Goal: Task Accomplishment & Management: Complete application form

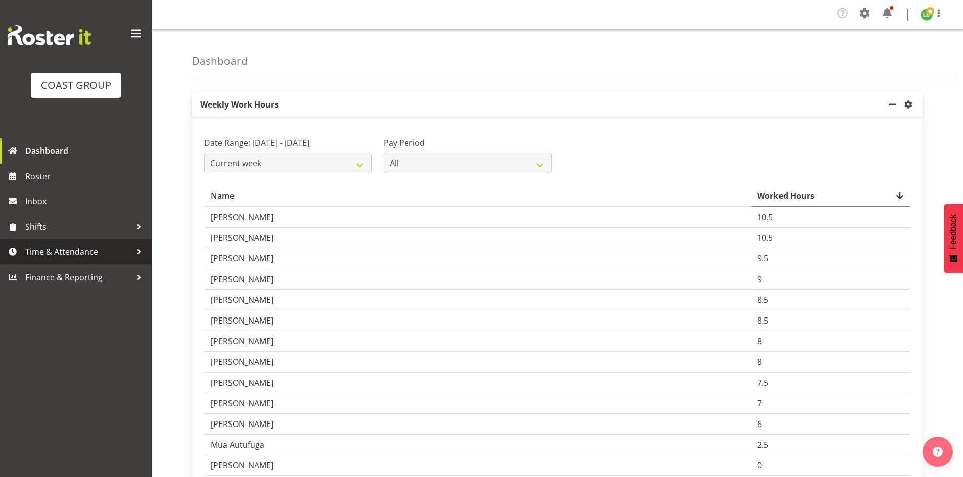
click at [80, 248] on span "Time & Attendance" at bounding box center [78, 252] width 106 height 15
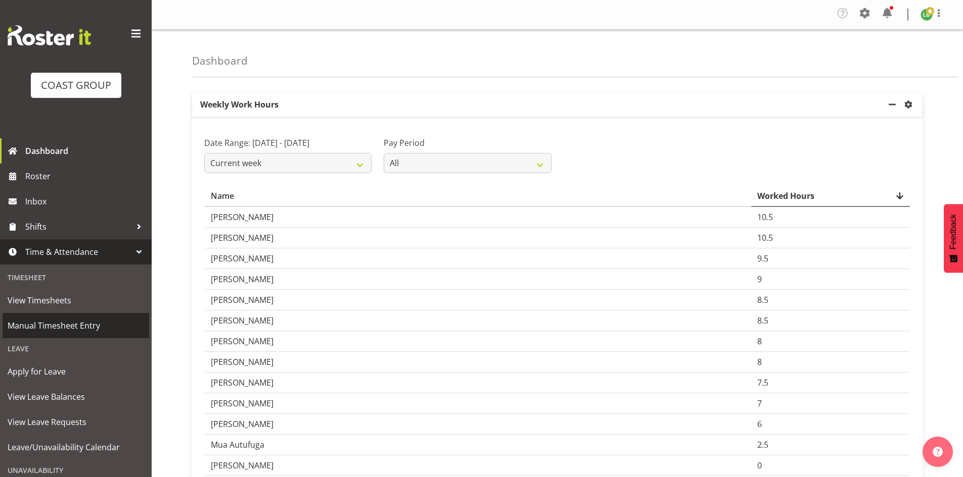
click at [51, 325] on span "Manual Timesheet Entry" at bounding box center [76, 325] width 136 height 15
click at [50, 325] on span "Manual Timesheet Entry" at bounding box center [76, 325] width 136 height 15
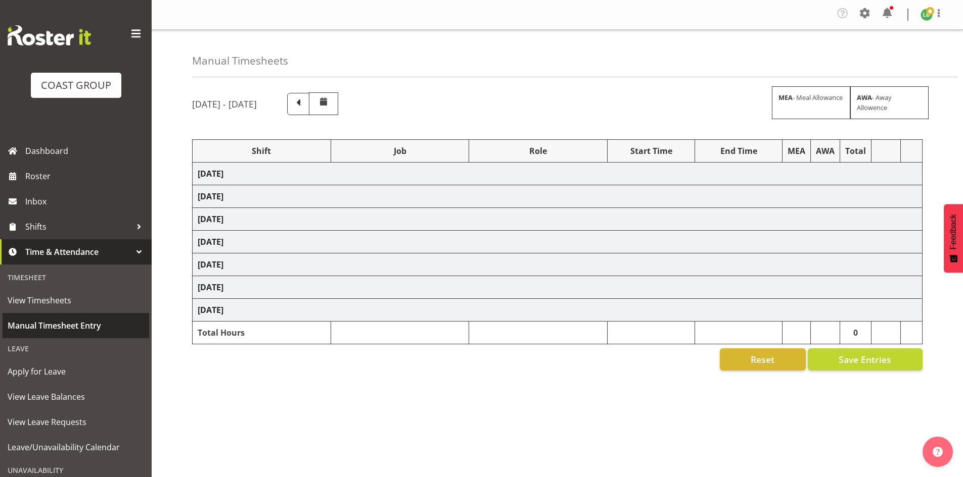
select select "1464"
select select "9890"
select select "197"
select select "1464"
select select "8678"
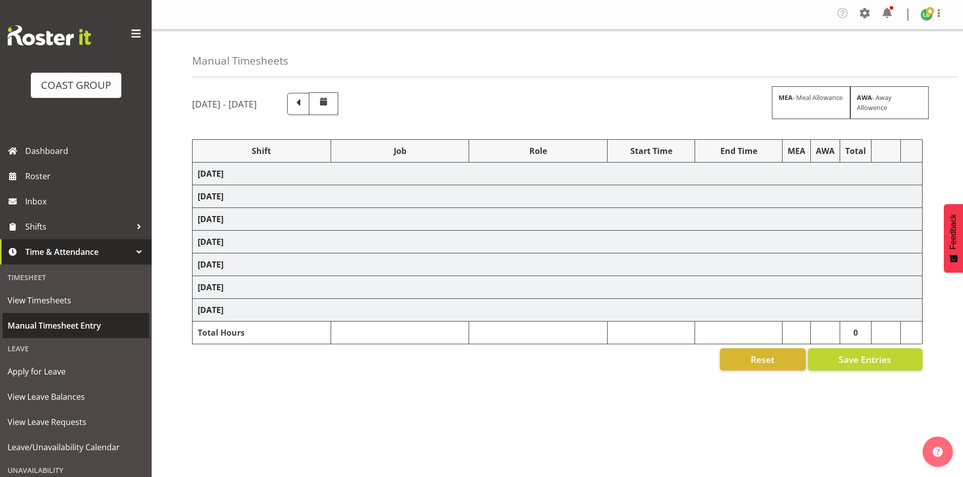
select select "197"
select select "1464"
select select "8677"
select select "197"
select select "1464"
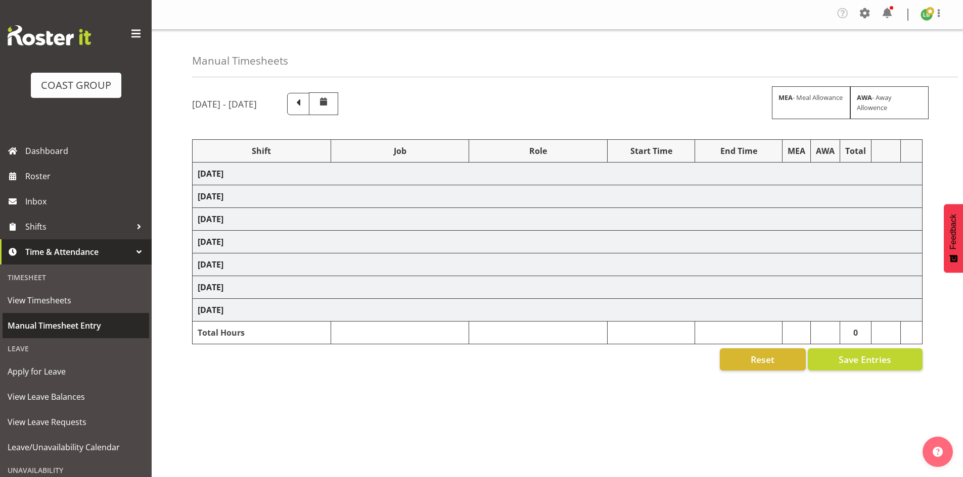
select select "9339"
select select "197"
select select "1464"
select select "9690"
select select "197"
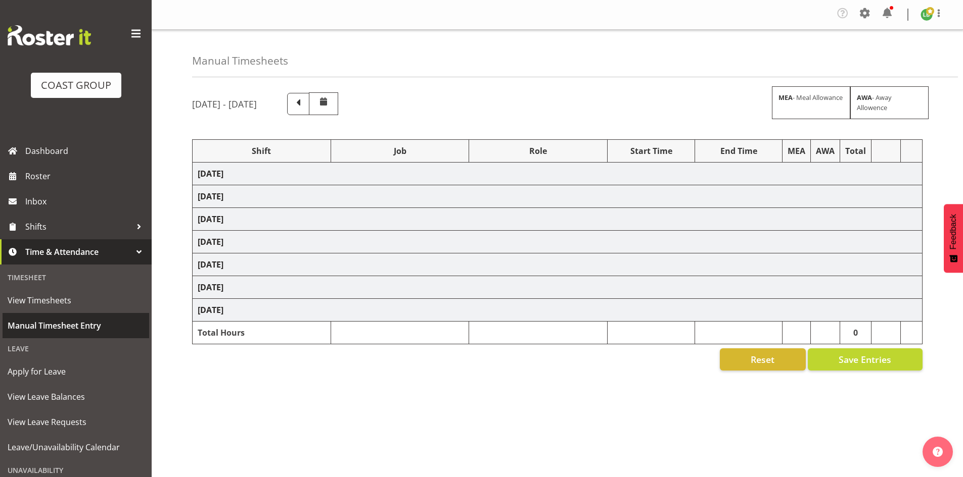
select select "1464"
select select "10144"
select select "197"
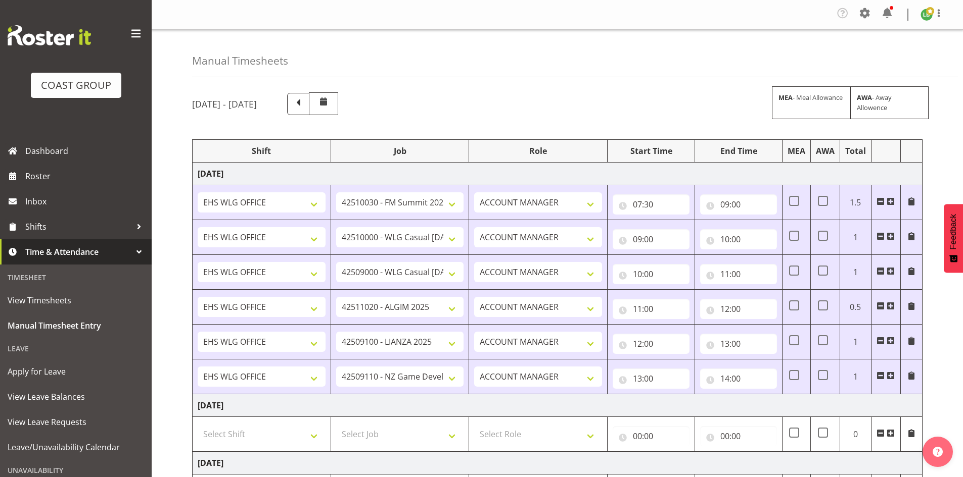
click at [896, 378] on td at bounding box center [885, 377] width 29 height 35
click at [889, 373] on span at bounding box center [890, 376] width 8 height 8
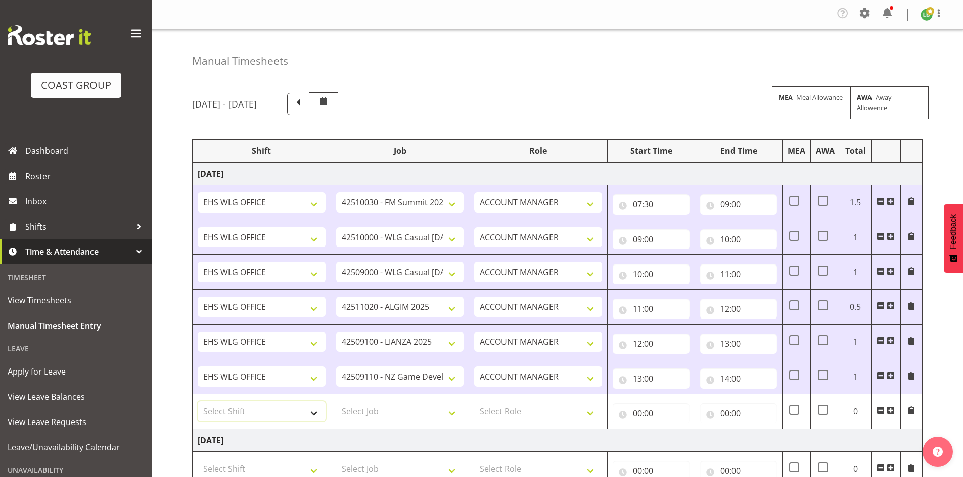
click at [311, 411] on select "Select Shift 25 Build NZPF @ Takina 7am 25 Service NZPF @ Takina [DATE] Break B…" at bounding box center [262, 412] width 128 height 20
select select "1464"
click at [198, 402] on select "Select Shift 25 Build NZPF @ Takina 7am 25 Service NZPF @ Takina [DATE] Break B…" at bounding box center [262, 412] width 128 height 20
click at [451, 411] on select "Select Job 1 Carlton Events 1 [PERSON_NAME][GEOGRAPHIC_DATA] 1 [PERSON_NAME][GE…" at bounding box center [400, 412] width 128 height 20
select select "9890"
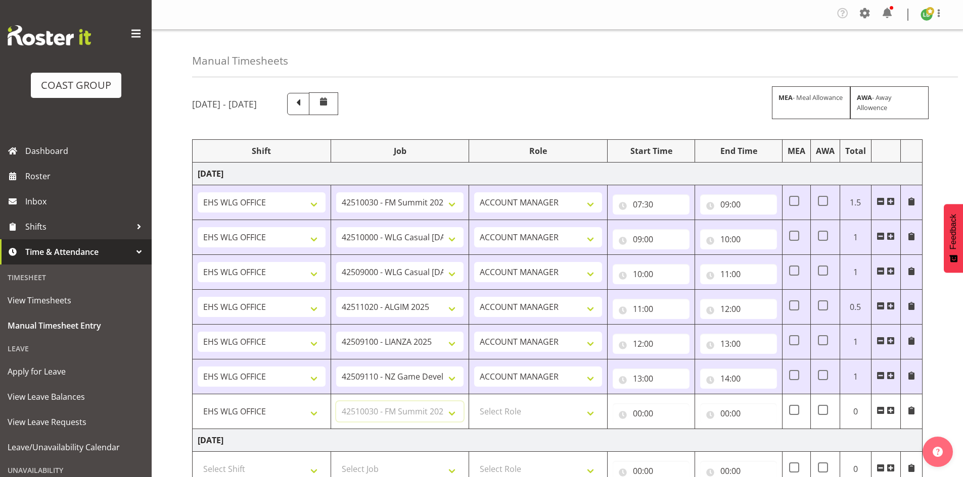
click at [336, 402] on select "Select Job 1 Carlton Events 1 [PERSON_NAME][GEOGRAPHIC_DATA] 1 [PERSON_NAME][GE…" at bounding box center [400, 412] width 128 height 20
click at [888, 410] on span at bounding box center [890, 411] width 8 height 8
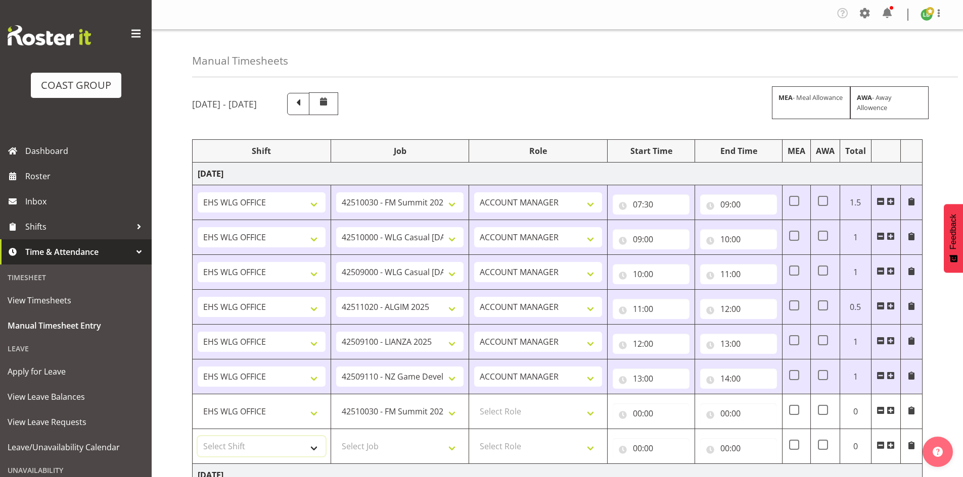
click at [314, 444] on select "Select Shift 25 Build NZPF @ Takina 7am 25 Service NZPF @ Takina [DATE] Break B…" at bounding box center [262, 447] width 128 height 20
select select "1464"
click at [317, 442] on select "Select Shift 25 Build NZPF @ Takina 7am 25 Service NZPF @ Takina [DATE] Break B…" at bounding box center [262, 447] width 128 height 20
click at [451, 446] on select "Select Job 1 Carlton Events 1 [PERSON_NAME][GEOGRAPHIC_DATA] 1 [PERSON_NAME][GE…" at bounding box center [400, 447] width 128 height 20
select select "9341"
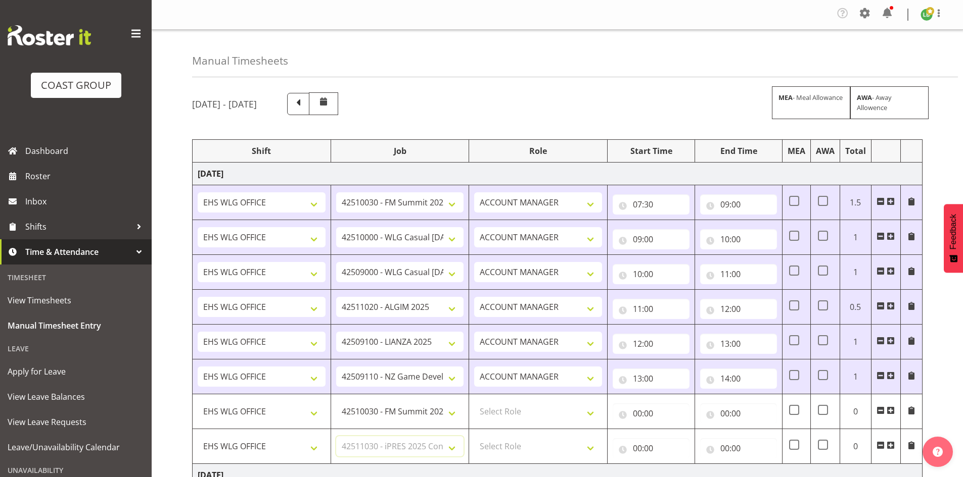
click at [336, 437] on select "Select Job 1 Carlton Events 1 [PERSON_NAME][GEOGRAPHIC_DATA] 1 [PERSON_NAME][GE…" at bounding box center [400, 447] width 128 height 20
click at [591, 410] on select "Select Role EHS WLG OPS ACCOUNT MANAGER" at bounding box center [538, 412] width 128 height 20
select select "197"
click at [474, 402] on select "Select Role EHS WLG OPS ACCOUNT MANAGER" at bounding box center [538, 412] width 128 height 20
click at [594, 446] on select "Select Role EHS WLG OPS ACCOUNT MANAGER" at bounding box center [538, 447] width 128 height 20
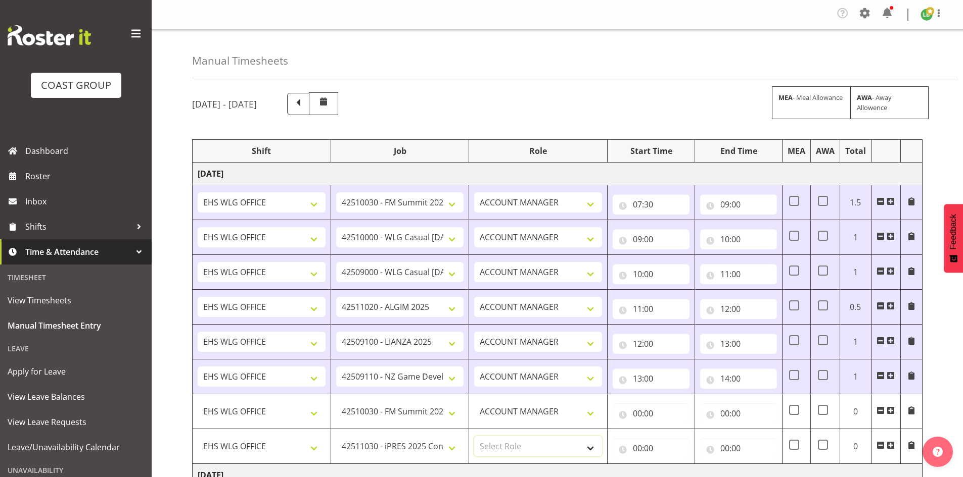
select select "197"
click at [474, 437] on select "Select Role EHS WLG OPS ACCOUNT MANAGER" at bounding box center [538, 447] width 128 height 20
click at [633, 415] on input "00:00" at bounding box center [650, 414] width 77 height 20
click at [684, 438] on select "00 01 02 03 04 05 06 07 08 09 10 11 12 13 14 15 16 17 18 19 20 21 22 23" at bounding box center [681, 440] width 23 height 20
select select "14"
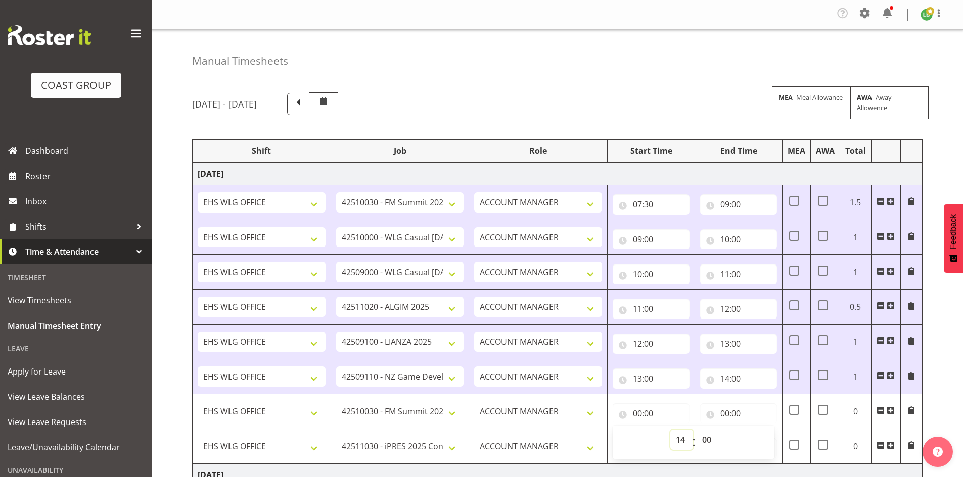
click at [670, 430] on select "00 01 02 03 04 05 06 07 08 09 10 11 12 13 14 15 16 17 18 19 20 21 22 23" at bounding box center [681, 440] width 23 height 20
type input "14:00"
click at [729, 413] on input "00:00" at bounding box center [738, 414] width 77 height 20
click at [726, 412] on input "00:00" at bounding box center [738, 414] width 77 height 20
click at [725, 412] on input "00:00" at bounding box center [738, 414] width 77 height 20
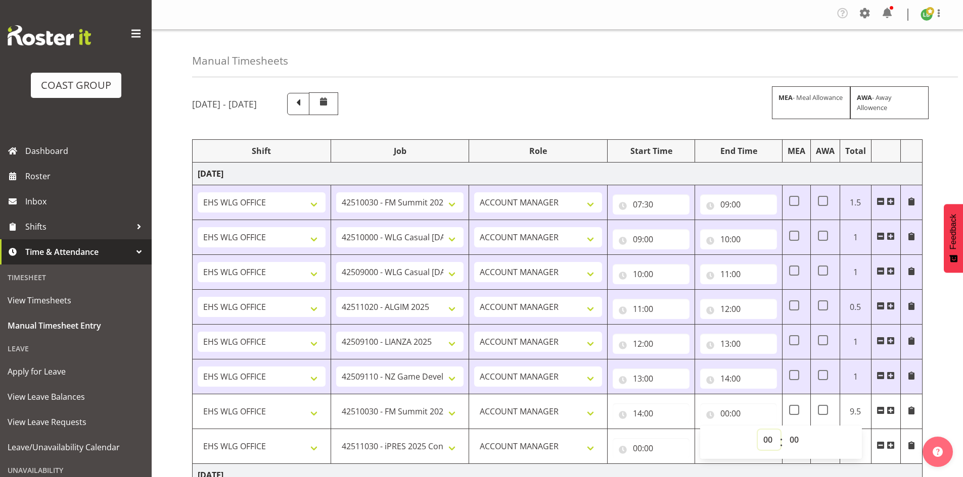
click at [764, 438] on select "00 01 02 03 04 05 06 07 08 09 10 11 12 13 14 15 16 17 18 19 20 21 22 23" at bounding box center [768, 440] width 23 height 20
select select "16"
click at [757, 430] on select "00 01 02 03 04 05 06 07 08 09 10 11 12 13 14 15 16 17 18 19 20 21 22 23" at bounding box center [768, 440] width 23 height 20
type input "16:00"
click at [635, 447] on input "00:00" at bounding box center [650, 449] width 77 height 20
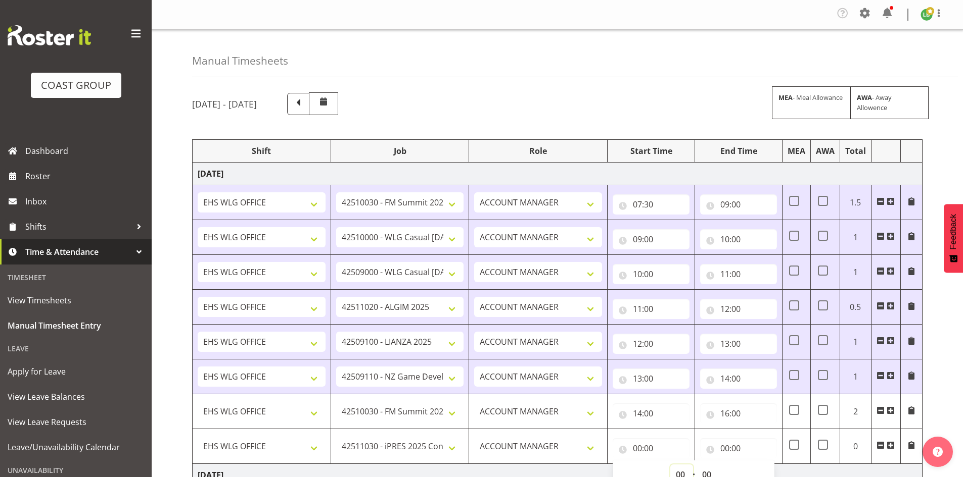
scroll to position [8, 0]
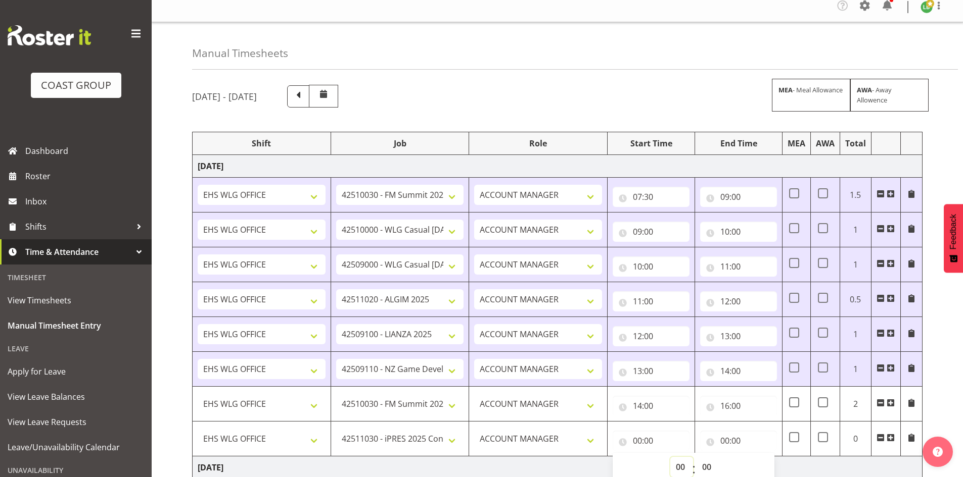
click at [684, 474] on select "00 01 02 03 04 05 06 07 08 09 10 11 12 13 14 15 16 17 18 19 20 21 22 23" at bounding box center [681, 467] width 23 height 20
select select "16"
click at [670, 457] on select "00 01 02 03 04 05 06 07 08 09 10 11 12 13 14 15 16 17 18 19 20 21 22 23" at bounding box center [681, 467] width 23 height 20
type input "16:00"
click at [726, 438] on input "00:00" at bounding box center [738, 441] width 77 height 20
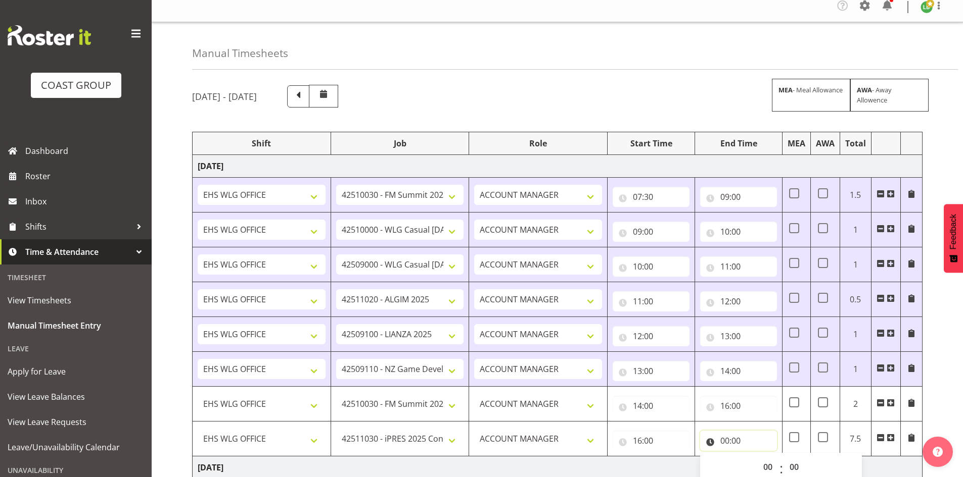
click at [725, 439] on input "00:00" at bounding box center [738, 441] width 77 height 20
click at [726, 441] on input "00:00" at bounding box center [738, 441] width 77 height 20
click at [763, 463] on select "00 01 02 03 04 05 06 07 08 09 10 11 12 13 14 15 16 17 18 19 20 21 22 23" at bounding box center [768, 467] width 23 height 20
select select "17"
click at [757, 457] on select "00 01 02 03 04 05 06 07 08 09 10 11 12 13 14 15 16 17 18 19 20 21 22 23" at bounding box center [768, 467] width 23 height 20
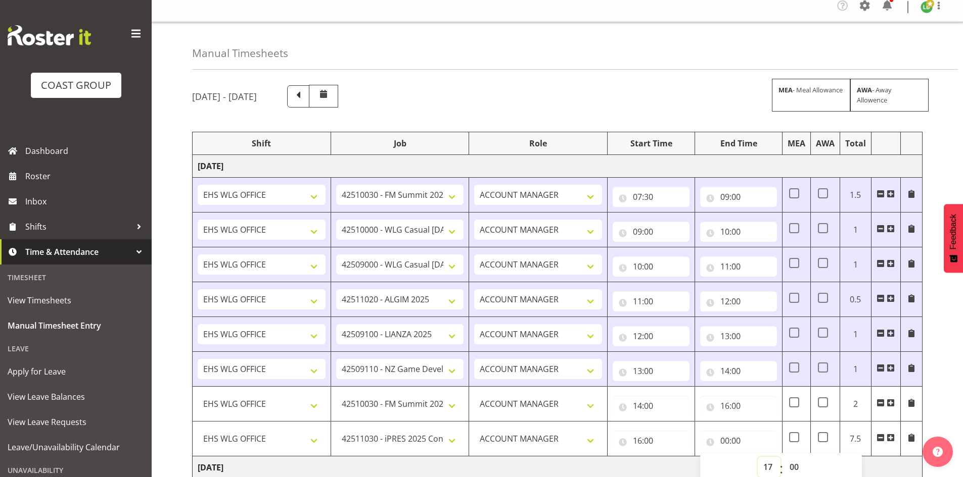
type input "17:00"
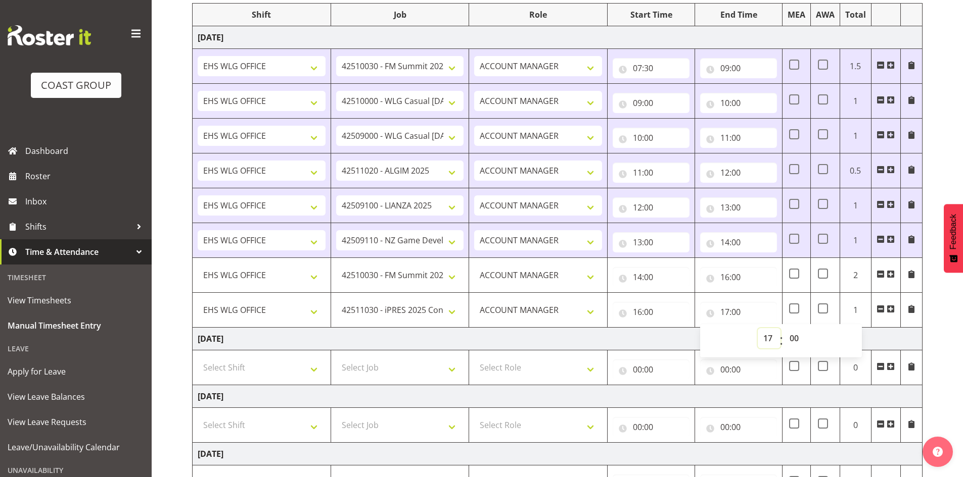
scroll to position [178, 0]
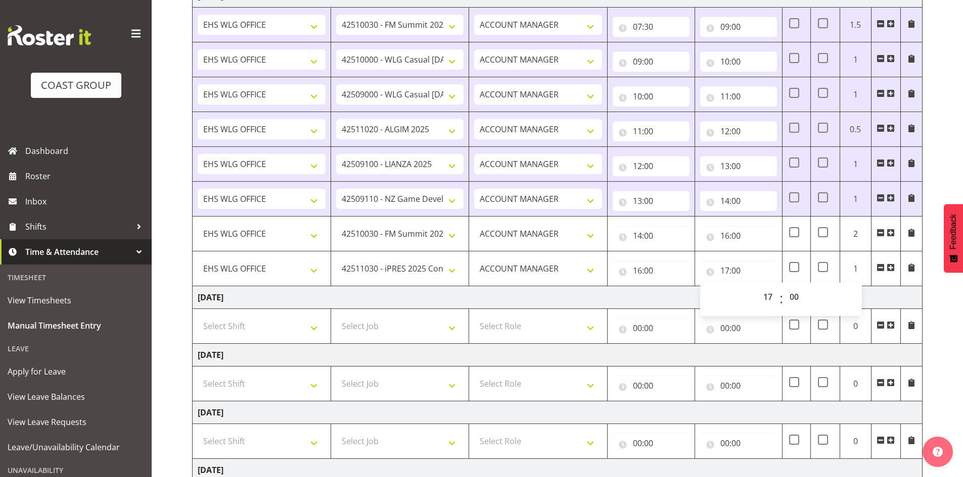
click at [939, 317] on div "[DATE] - [DATE] MEA - Meal Allowance AWA - Away Allowence Shift Job Role Start …" at bounding box center [577, 298] width 771 height 782
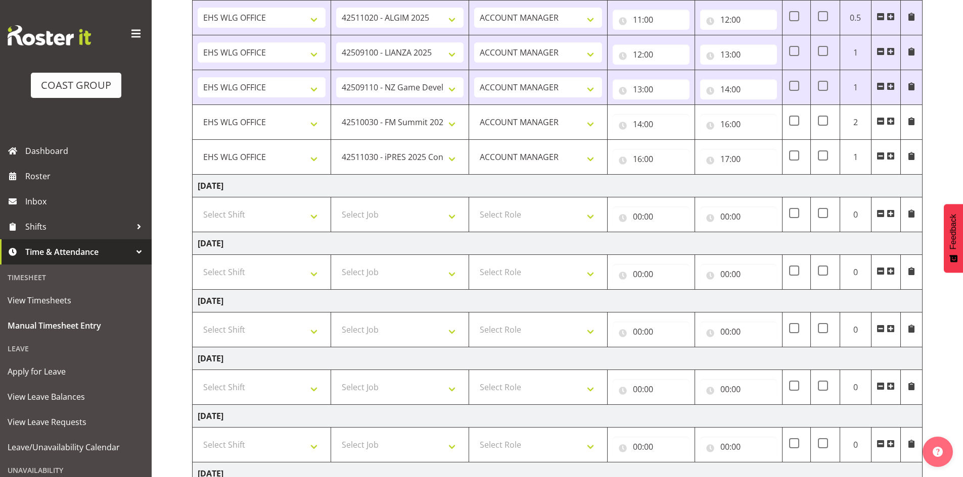
scroll to position [397, 0]
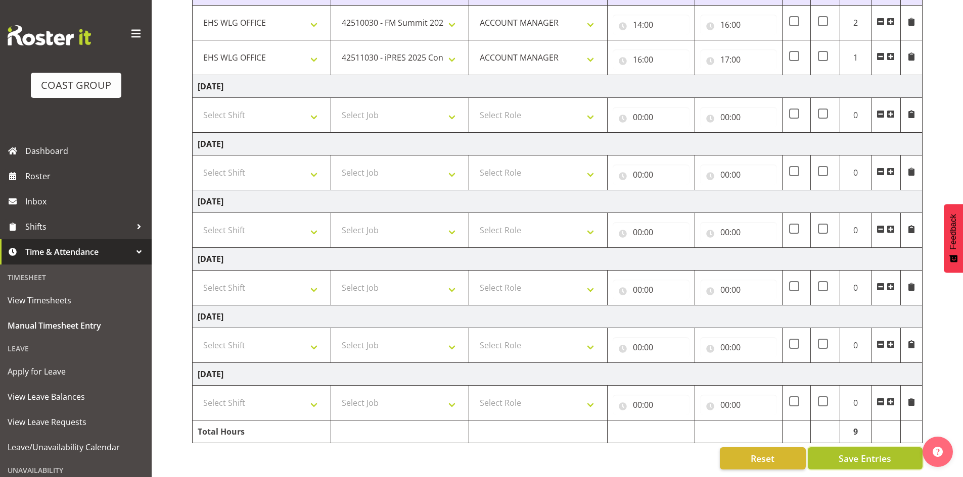
click at [871, 452] on span "Save Entries" at bounding box center [864, 458] width 53 height 13
